Goal: Information Seeking & Learning: Learn about a topic

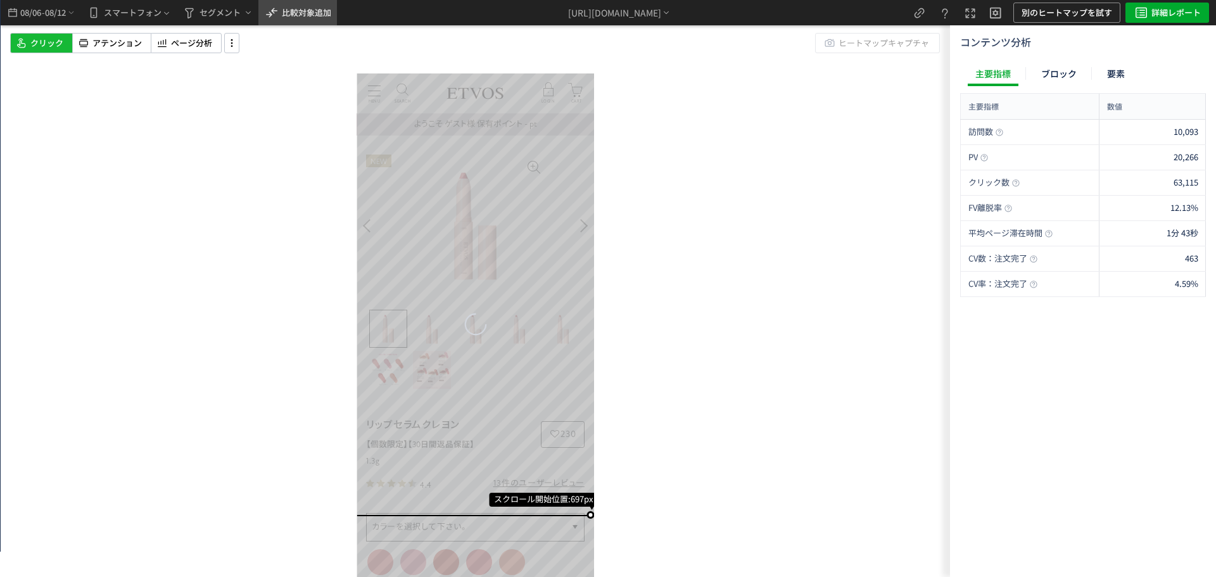
click at [321, 13] on span "比較対象追加" at bounding box center [306, 12] width 49 height 12
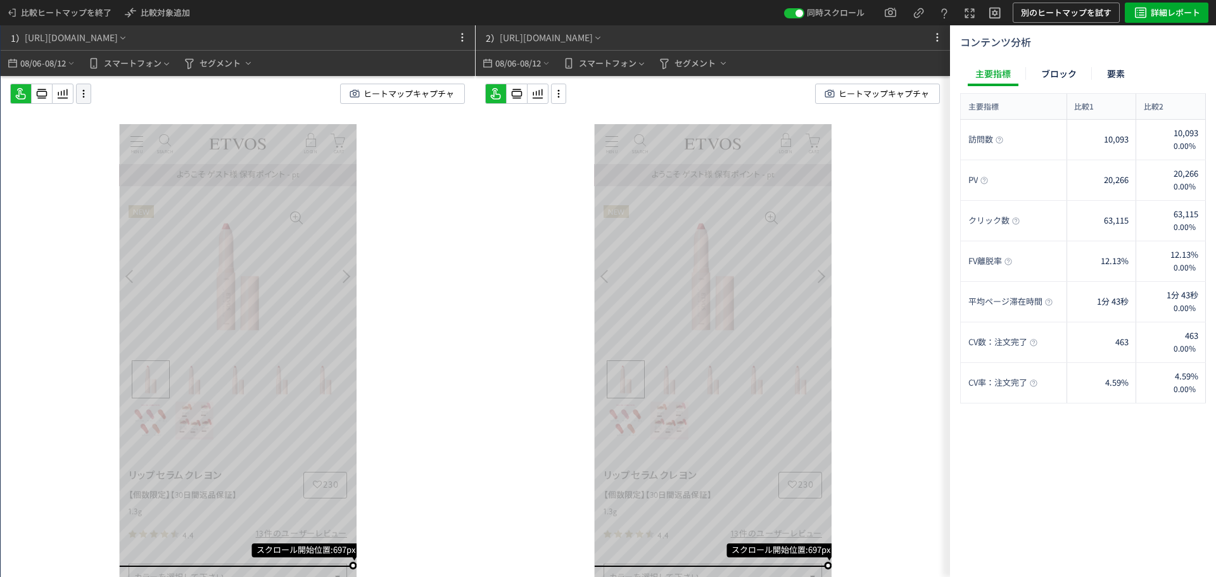
click at [87, 93] on icon at bounding box center [83, 94] width 15 height 14
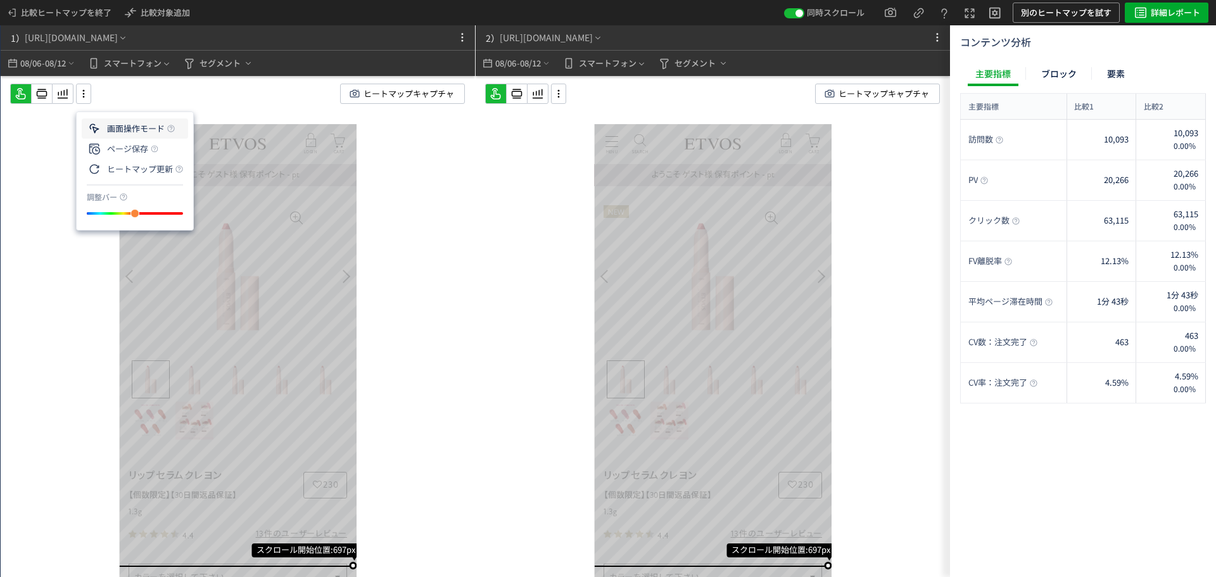
click at [0, 0] on icon at bounding box center [0, 0] width 0 height 0
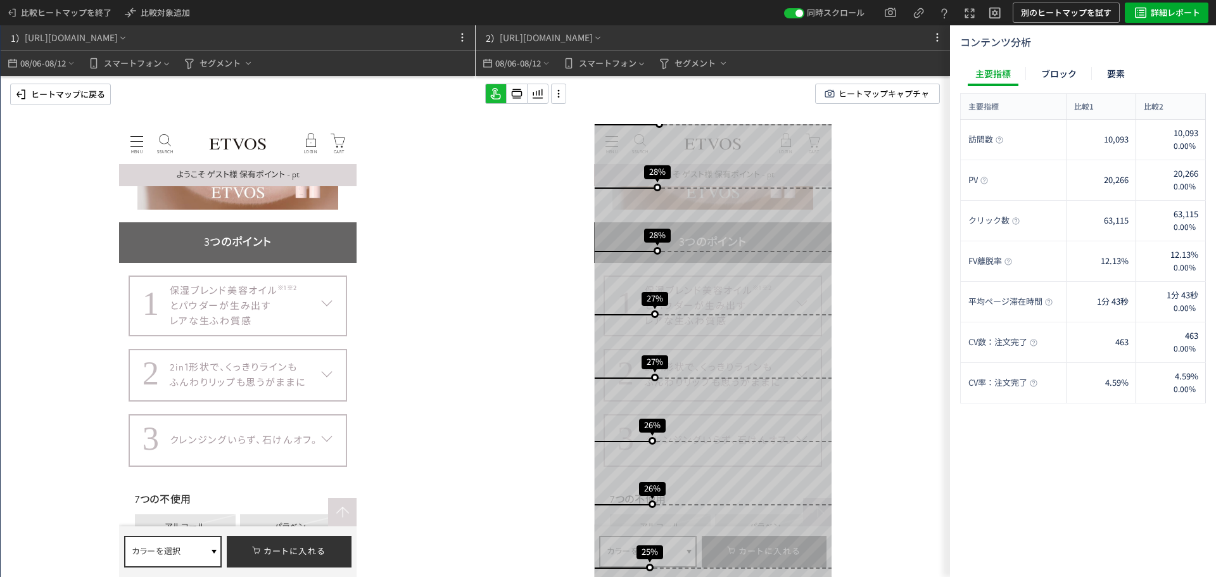
click at [333, 302] on dt "1 保湿ブレンド美容オイル ※1 ※2 とパウダーが生み出す レアな生ふわ質感" at bounding box center [238, 306] width 219 height 61
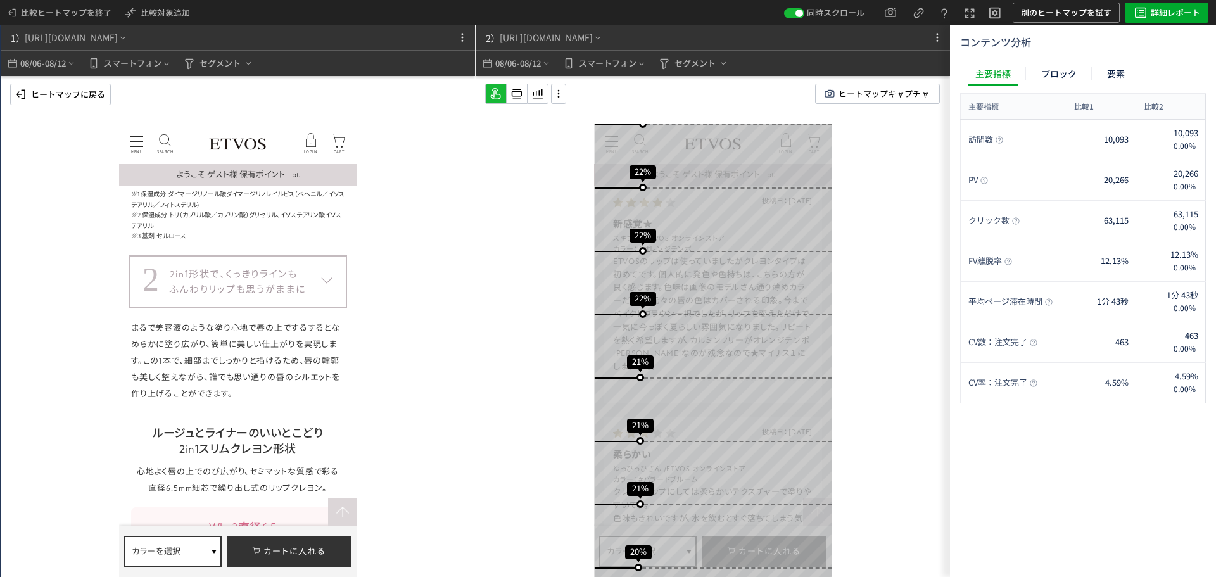
click at [96, 101] on p "ヒートマップに戻る" at bounding box center [68, 94] width 74 height 20
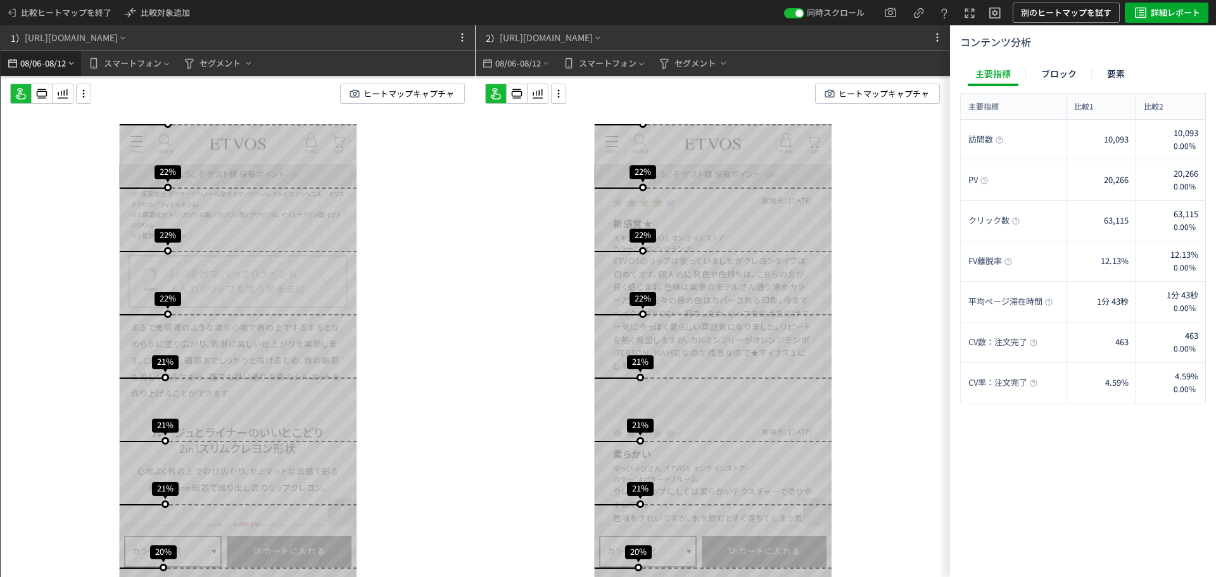
click at [56, 66] on span "08/12" at bounding box center [56, 63] width 22 height 25
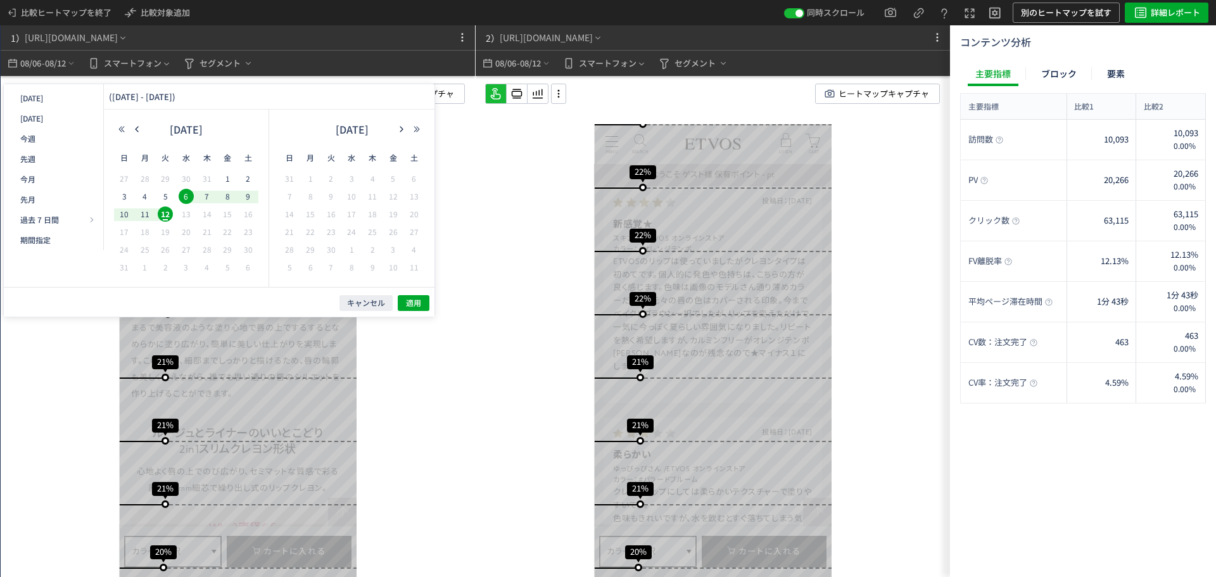
click at [139, 123] on div "[DATE]" at bounding box center [186, 132] width 144 height 25
click at [141, 130] on button "button" at bounding box center [136, 129] width 15 height 9
drag, startPoint x: 186, startPoint y: 230, endPoint x: 176, endPoint y: 246, distance: 19.0
click at [186, 231] on span "23" at bounding box center [186, 231] width 15 height 15
click at [165, 250] on span "29" at bounding box center [165, 249] width 15 height 15
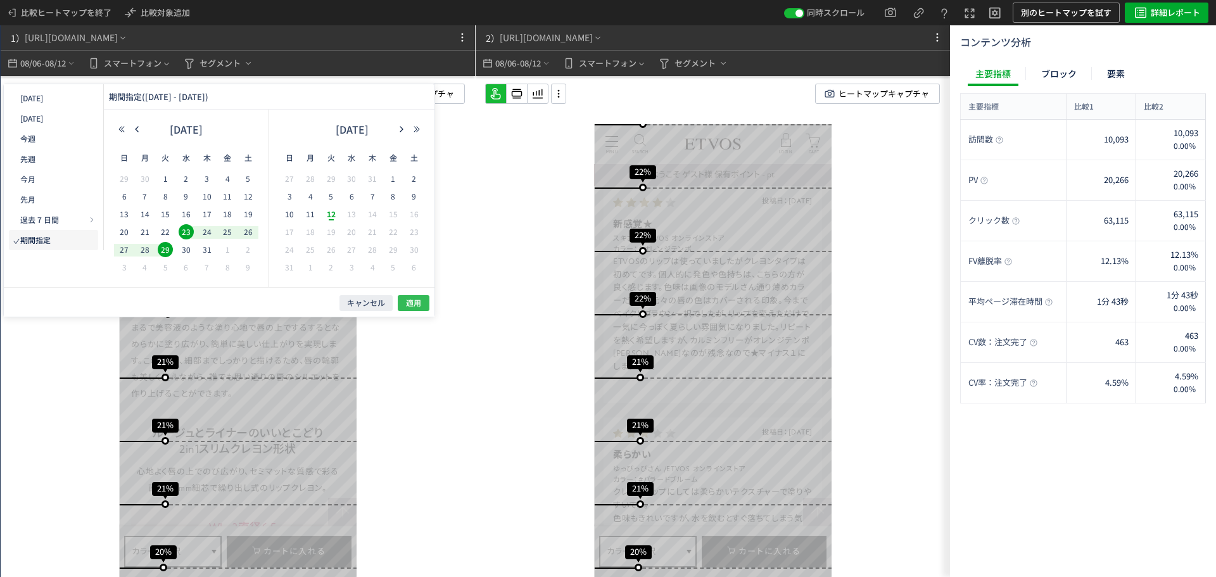
click at [408, 303] on span "適用" at bounding box center [413, 303] width 15 height 11
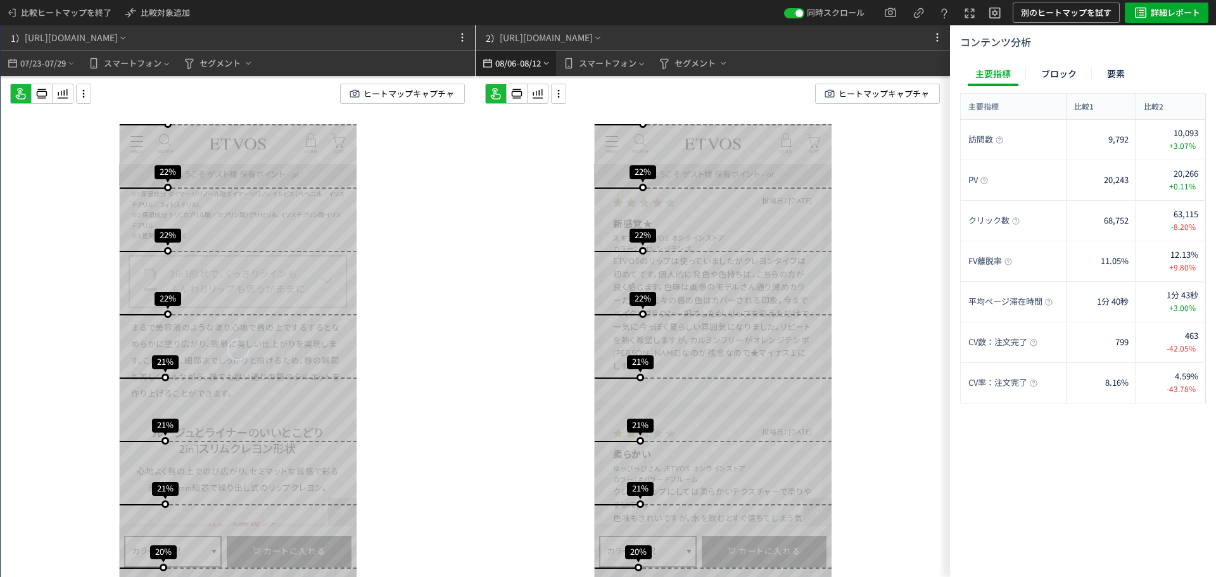
click at [534, 59] on span "08/12" at bounding box center [531, 63] width 22 height 25
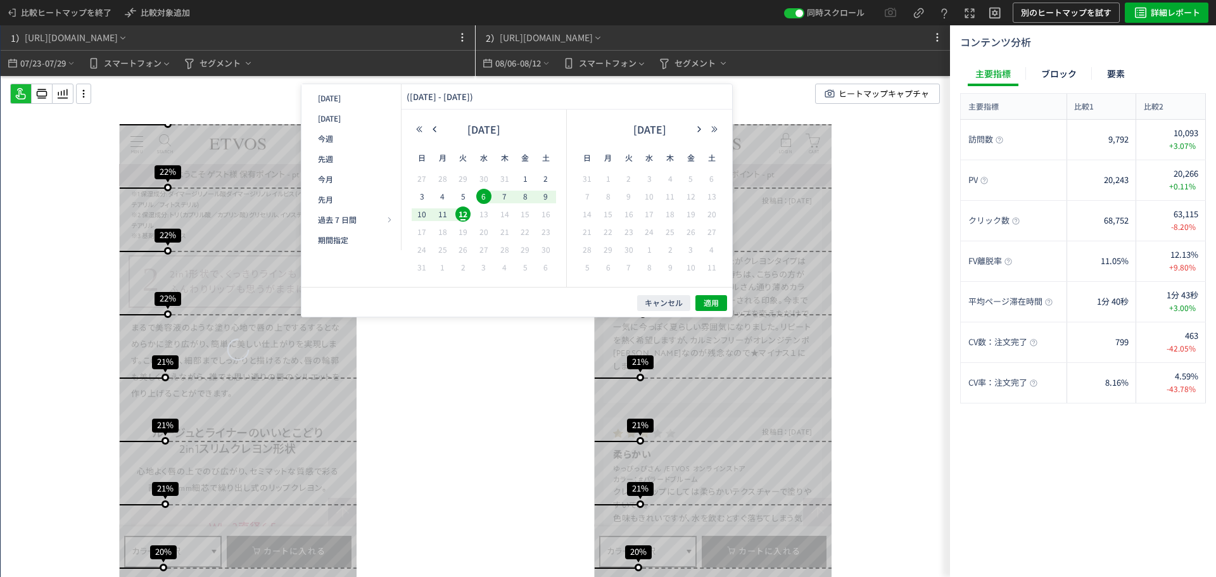
click at [433, 124] on div "[DATE]" at bounding box center [484, 132] width 144 height 25
click at [433, 129] on icon "button" at bounding box center [435, 129] width 8 height 8
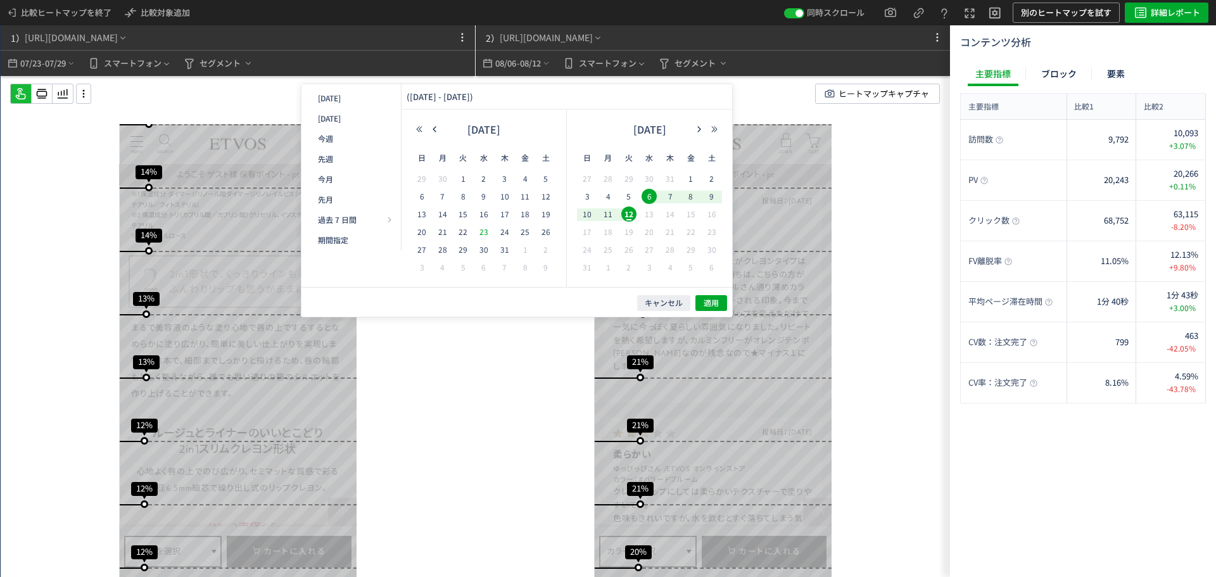
click at [483, 231] on span "23" at bounding box center [483, 231] width 15 height 15
click at [461, 247] on span "29" at bounding box center [462, 249] width 15 height 15
click at [706, 300] on span "適用" at bounding box center [711, 303] width 15 height 11
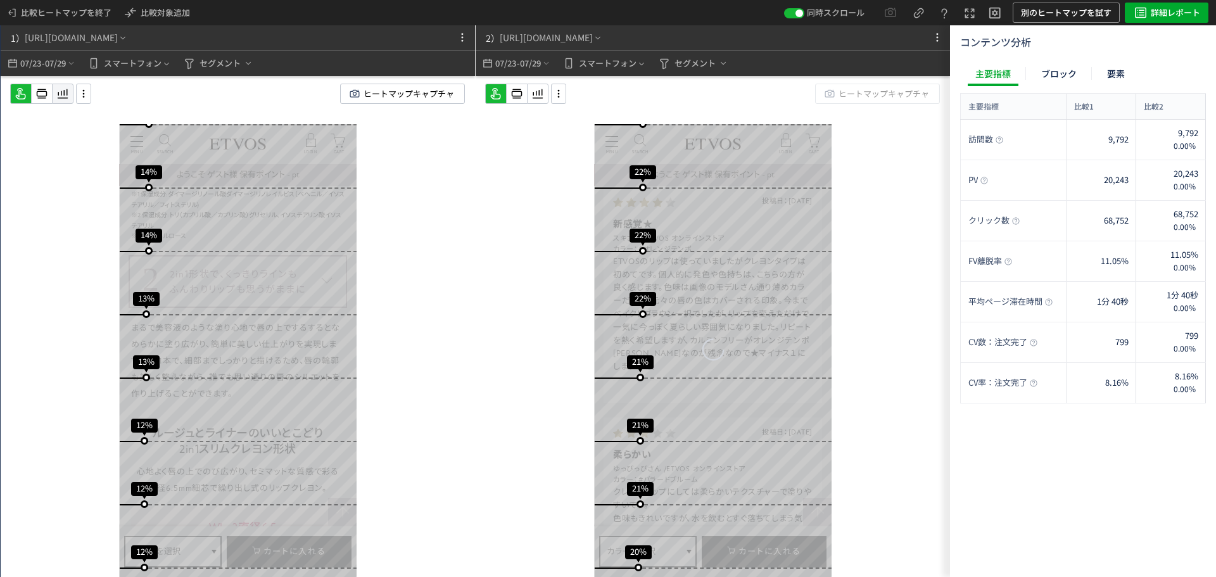
click at [68, 89] on icon at bounding box center [62, 93] width 15 height 15
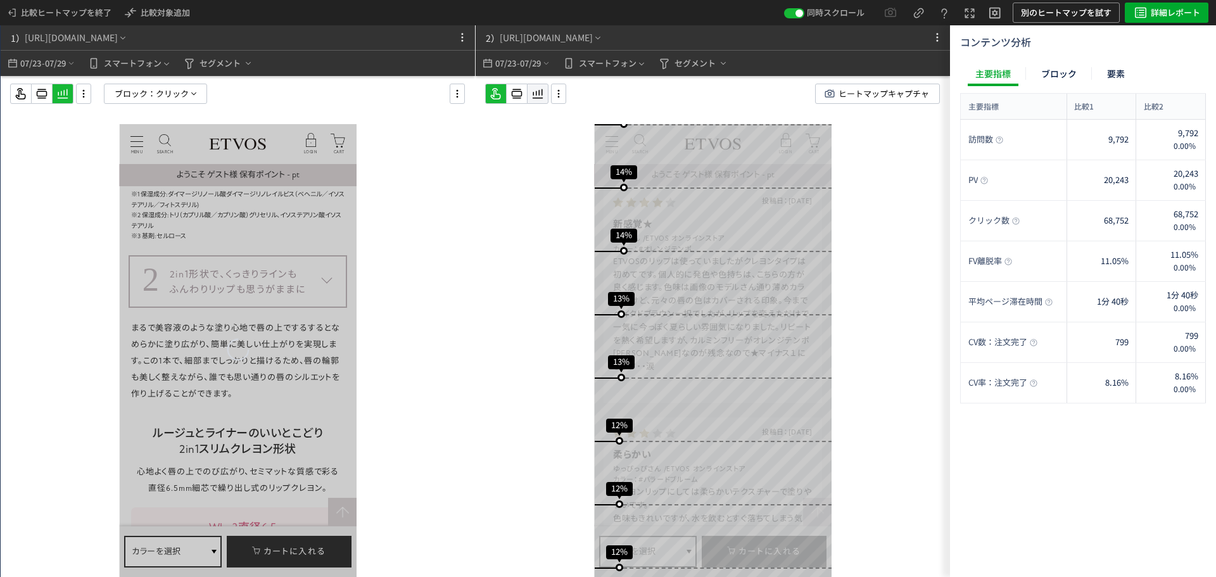
click at [70, 91] on icon at bounding box center [62, 93] width 15 height 15
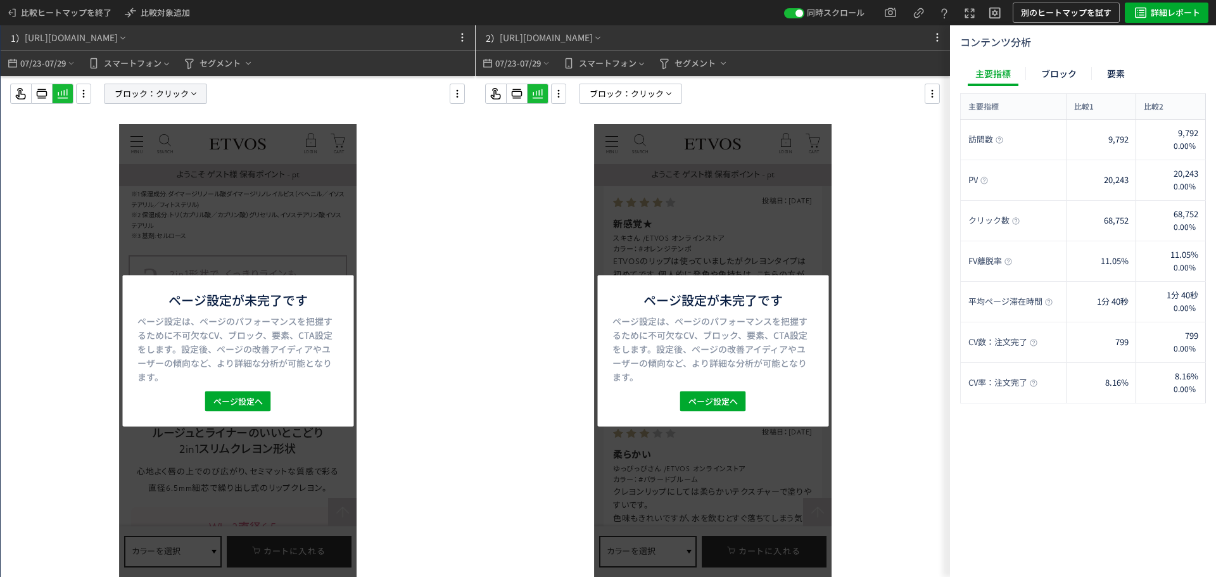
click at [182, 96] on span "クリック" at bounding box center [172, 93] width 33 height 19
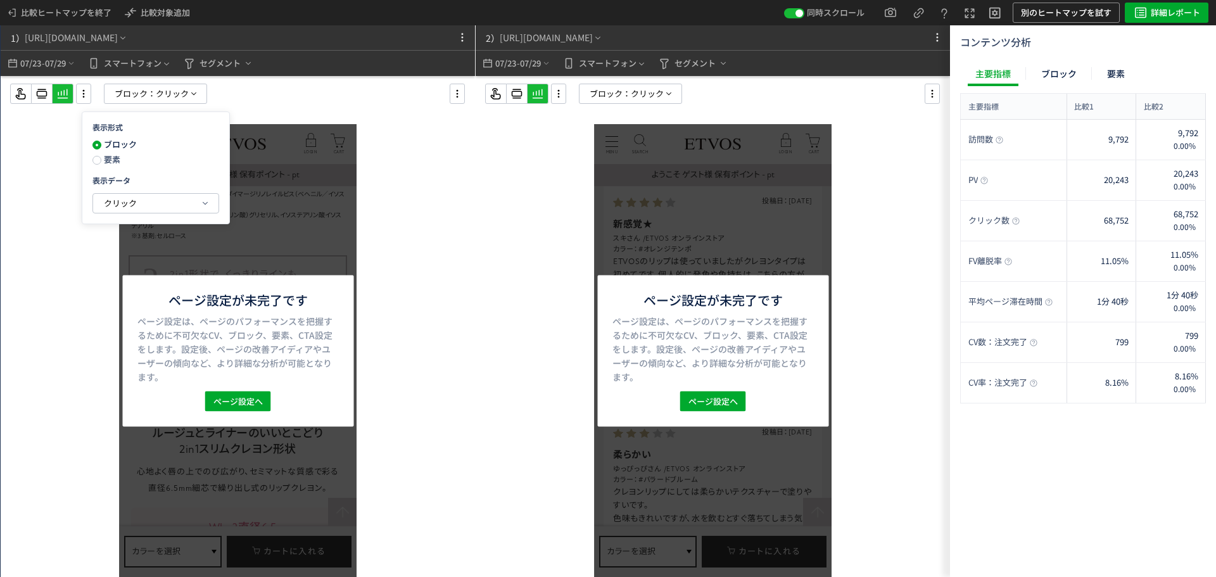
click at [107, 158] on span "要素" at bounding box center [110, 159] width 19 height 12
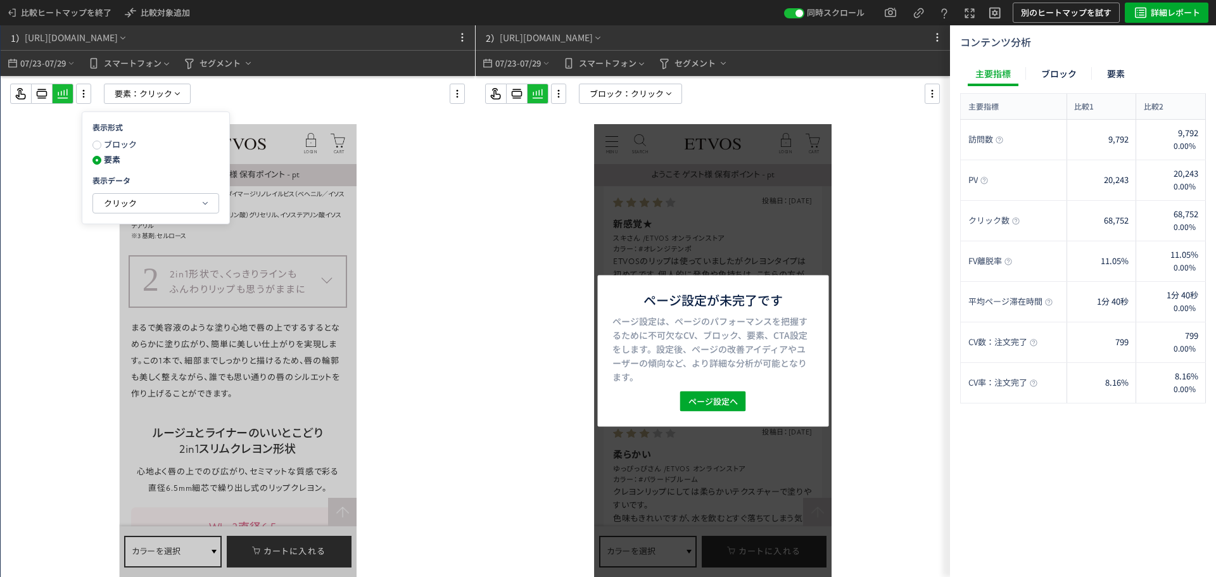
click at [219, 201] on div "表示形式 ブロック 要素 表示データ クリック" at bounding box center [156, 167] width 148 height 113
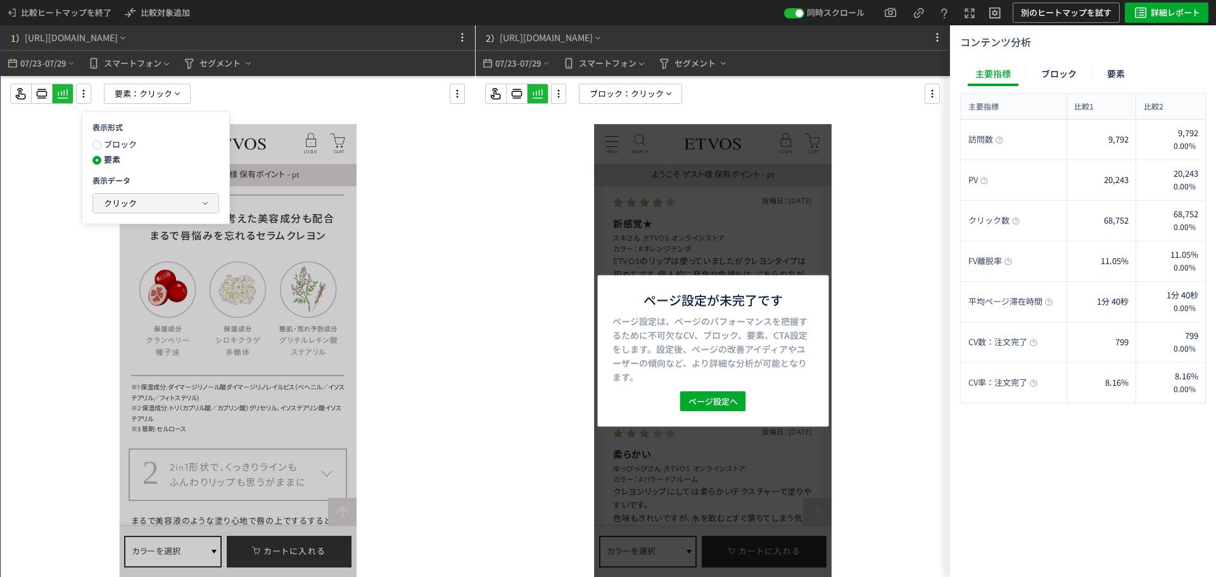
click at [201, 201] on icon "button" at bounding box center [205, 203] width 10 height 10
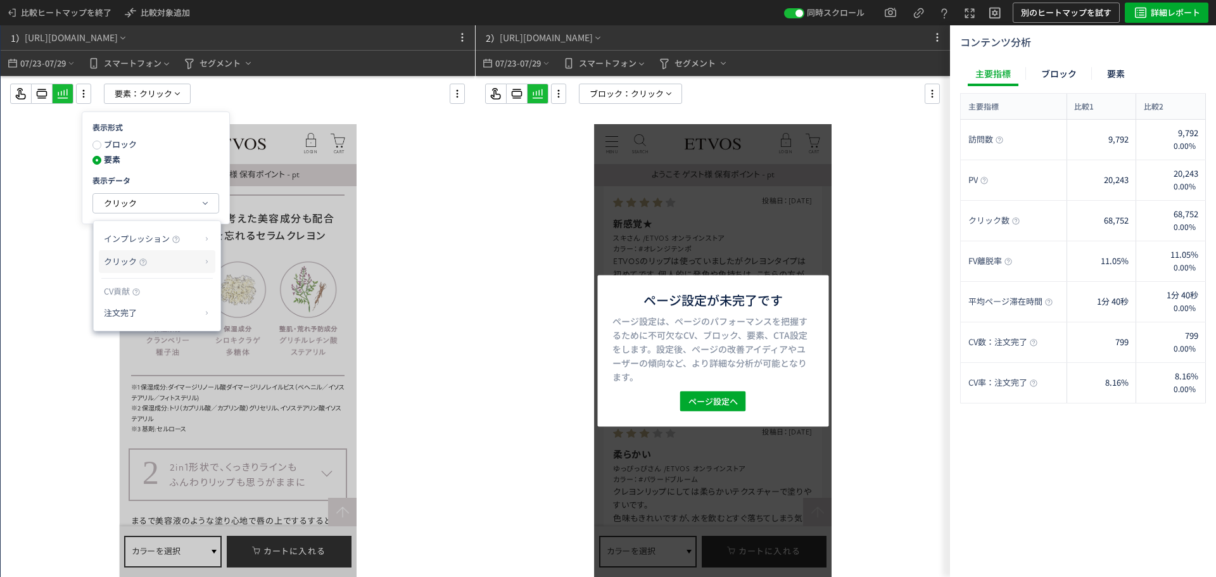
click at [181, 262] on p "クリック" at bounding box center [152, 262] width 97 height 22
click at [243, 297] on li "クリック率" at bounding box center [258, 292] width 68 height 23
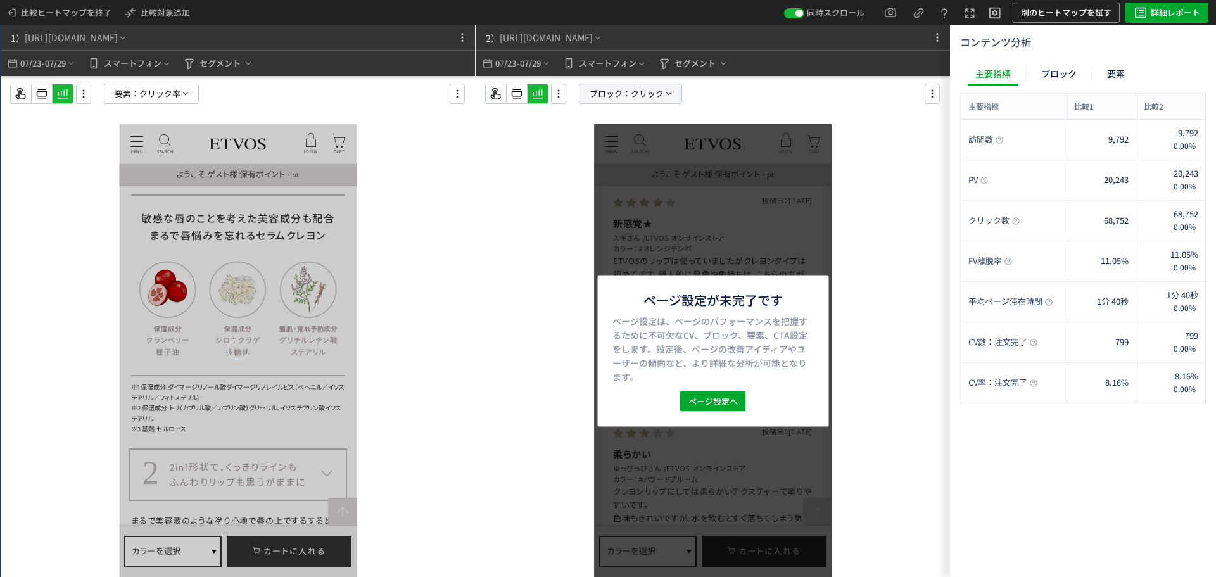
click at [616, 99] on span "ブロック：" at bounding box center [610, 93] width 41 height 19
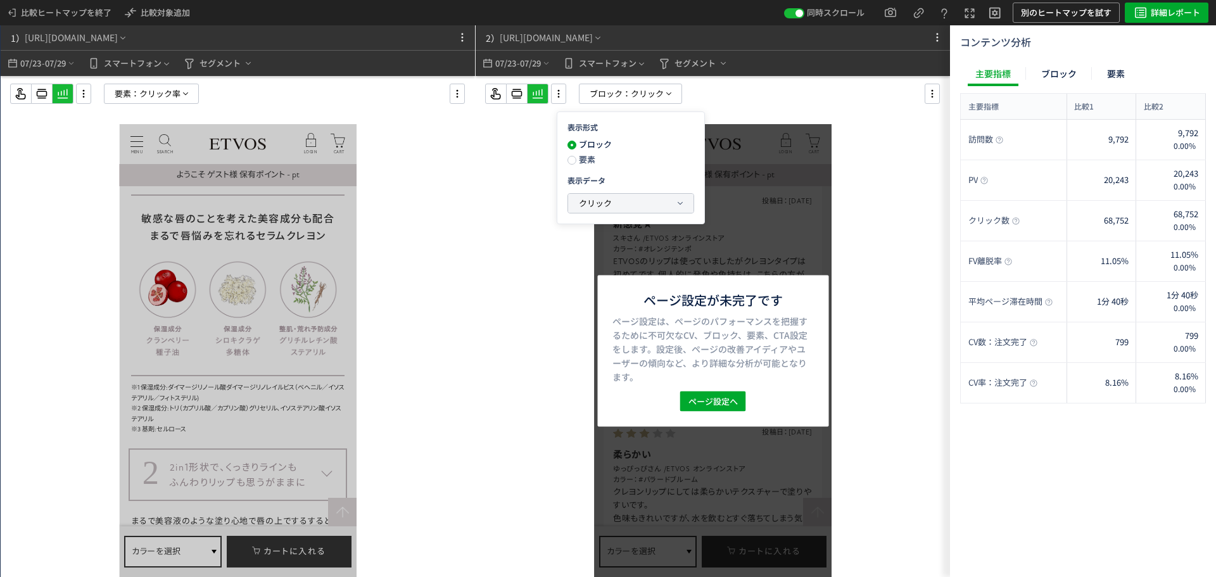
click at [629, 199] on button "クリック" at bounding box center [630, 203] width 125 height 19
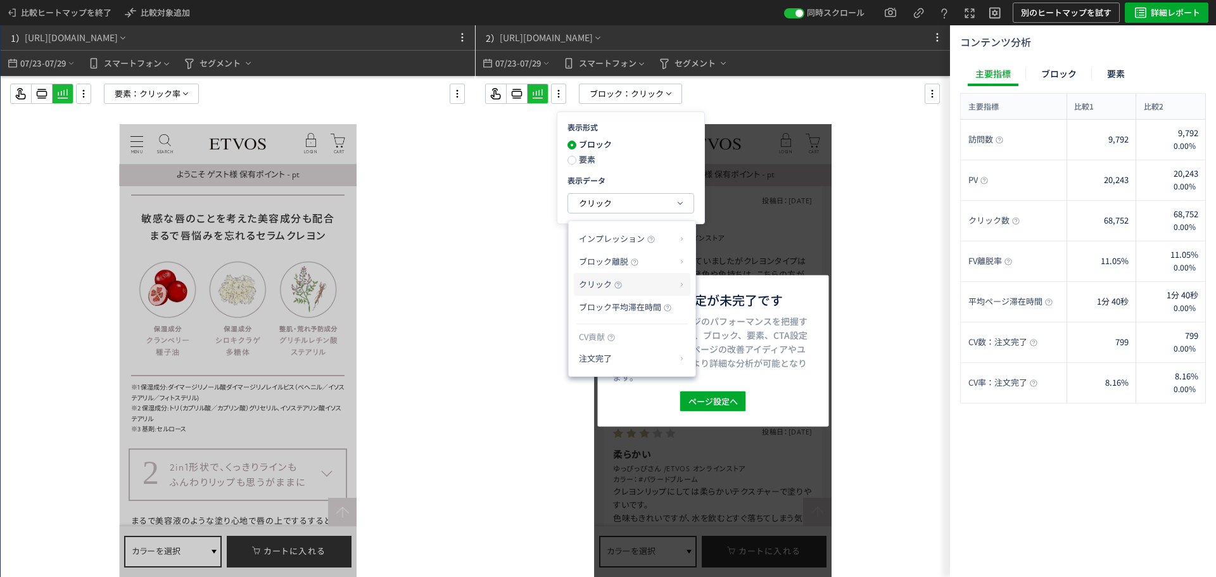
click at [628, 290] on p "クリック" at bounding box center [627, 285] width 97 height 22
click at [716, 312] on li "クリック率" at bounding box center [733, 314] width 68 height 23
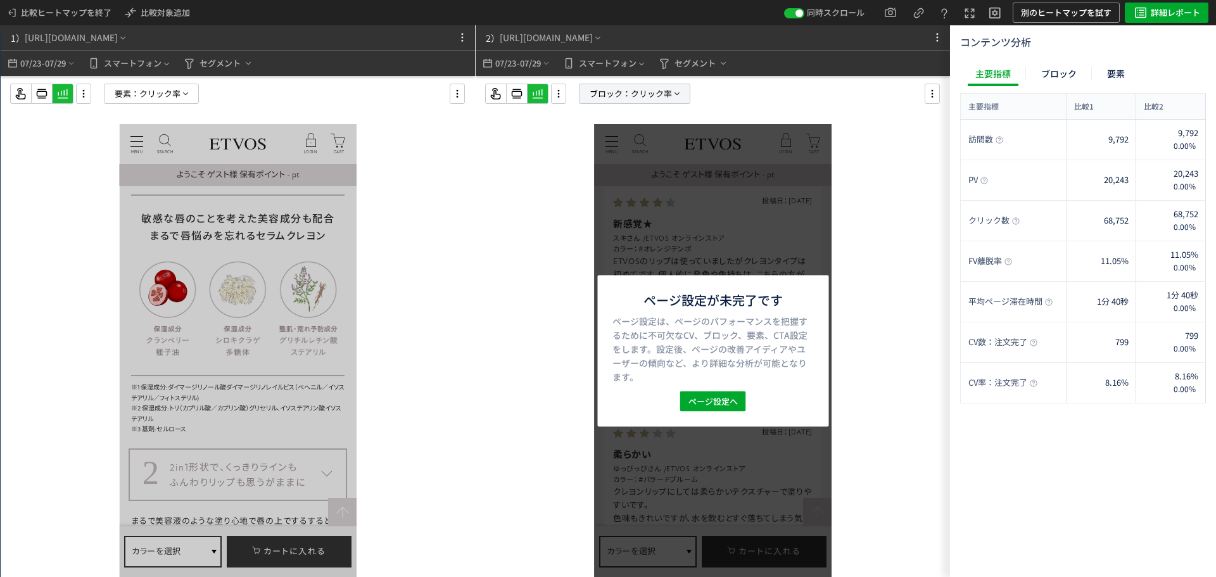
click at [670, 98] on span "クリック率" at bounding box center [651, 93] width 41 height 19
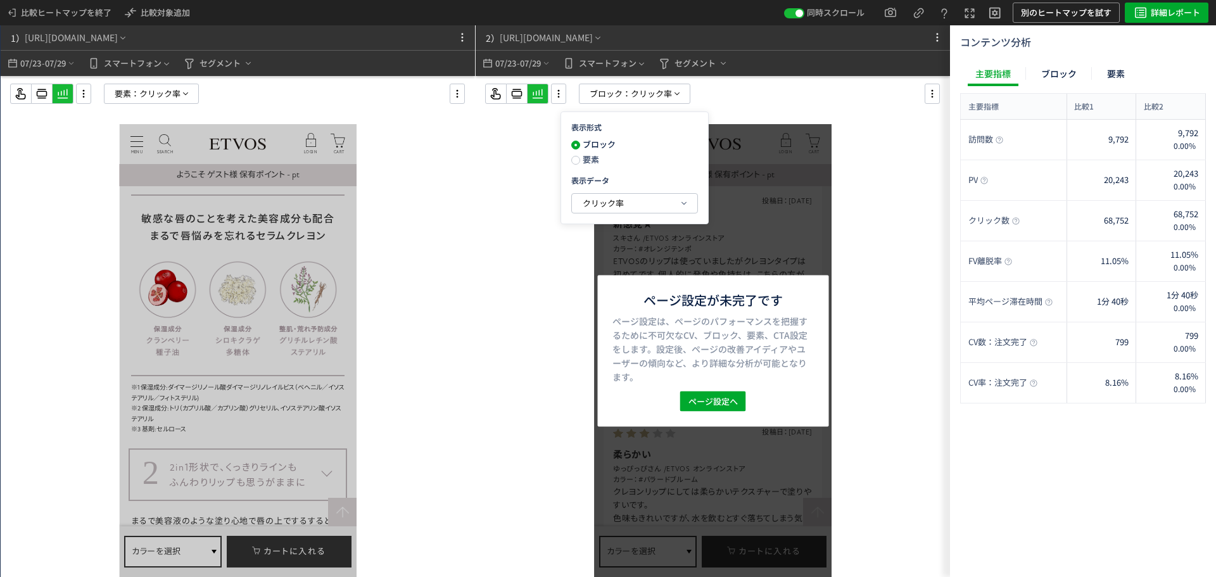
click at [585, 158] on span "要素" at bounding box center [589, 159] width 19 height 12
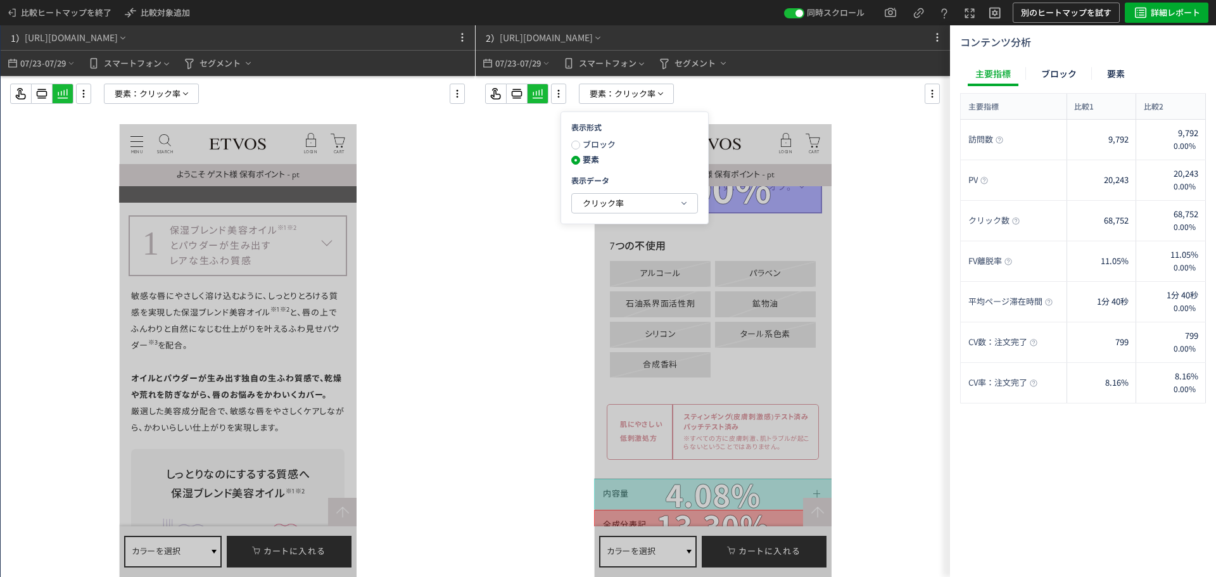
click at [870, 219] on div at bounding box center [713, 352] width 474 height 552
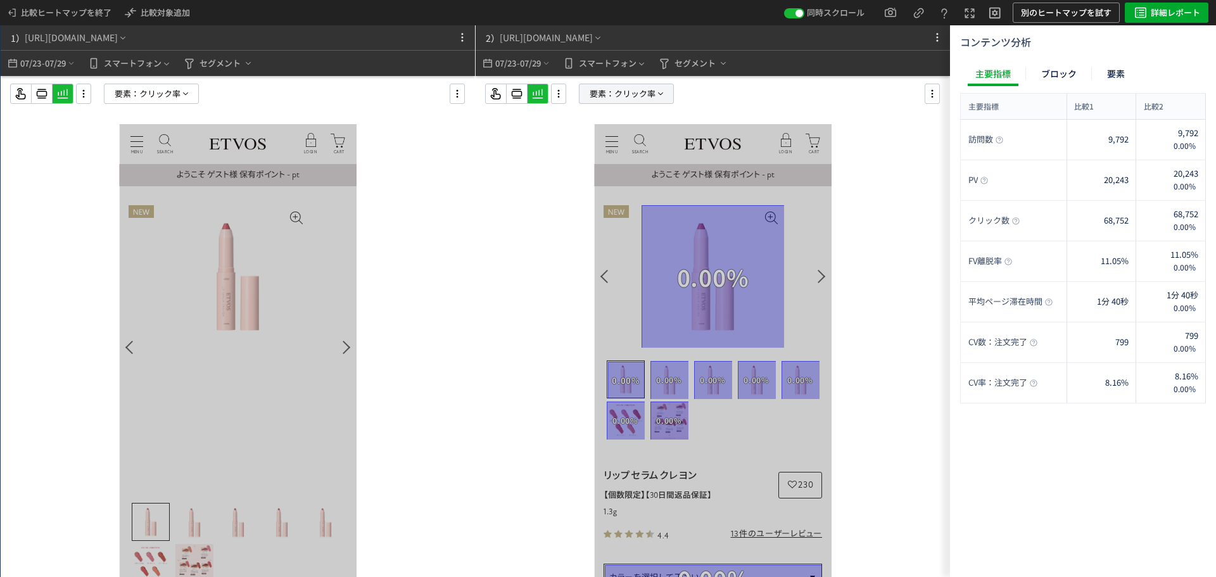
click at [611, 101] on span "要素：" at bounding box center [602, 93] width 25 height 19
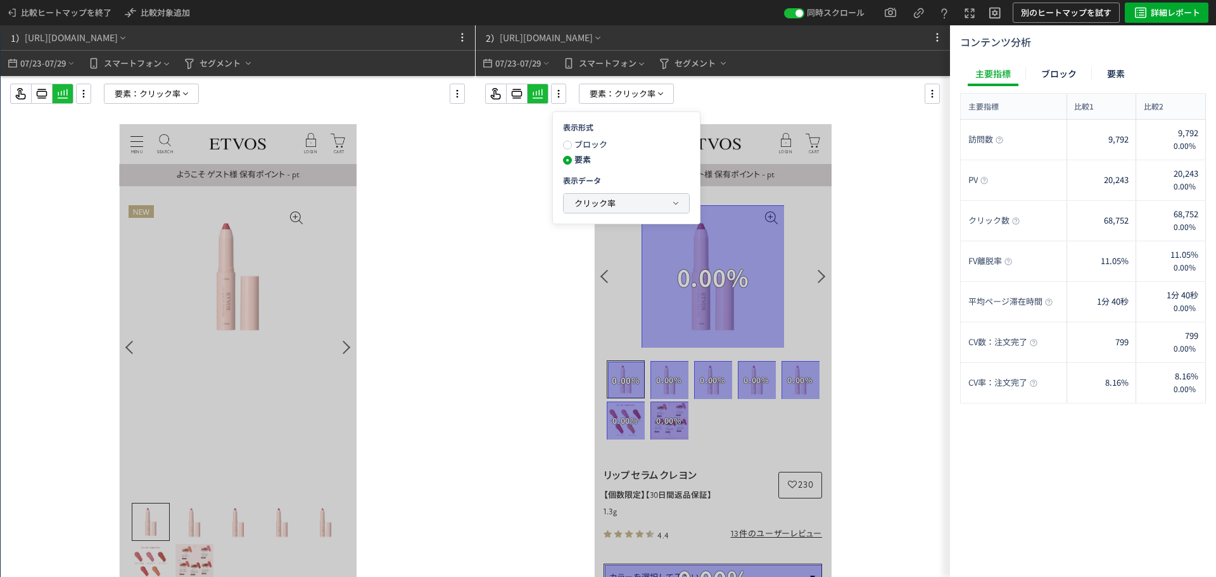
click at [572, 208] on button "クリック率" at bounding box center [626, 203] width 125 height 19
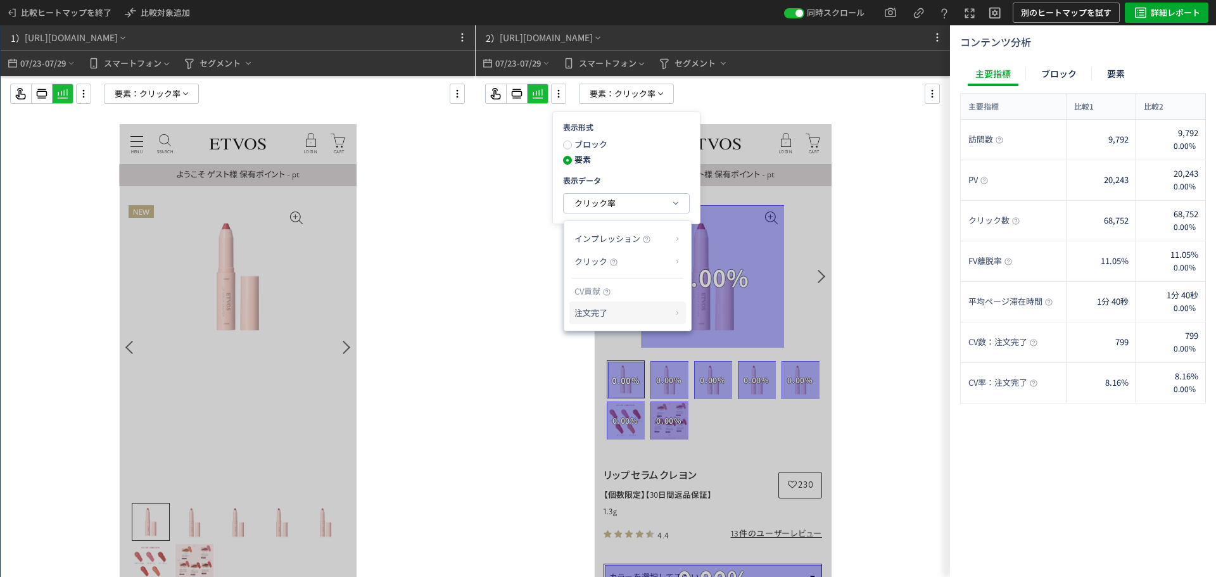
click at [618, 309] on p "注文完了" at bounding box center [622, 313] width 97 height 22
click at [732, 343] on li "CV貢献率" at bounding box center [716, 343] width 44 height 23
